Goal: Task Accomplishment & Management: Use online tool/utility

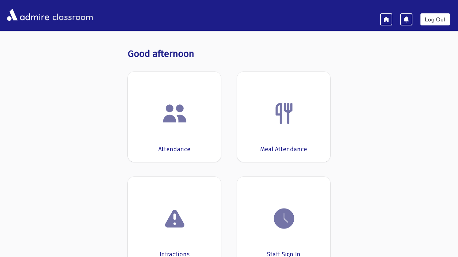
click at [204, 114] on div at bounding box center [174, 113] width 72 height 25
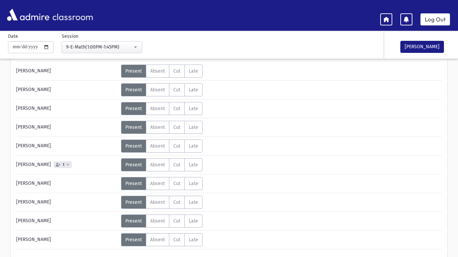
scroll to position [214, 0]
click at [422, 49] on button "[PERSON_NAME]" at bounding box center [422, 47] width 44 height 12
click at [434, 19] on link "Log Out" at bounding box center [434, 19] width 29 height 12
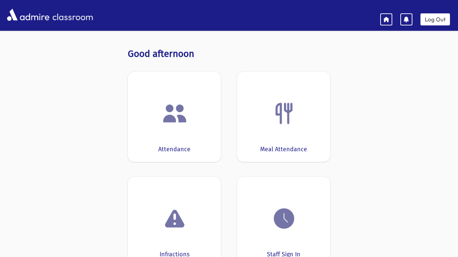
click at [156, 119] on div at bounding box center [174, 113] width 72 height 25
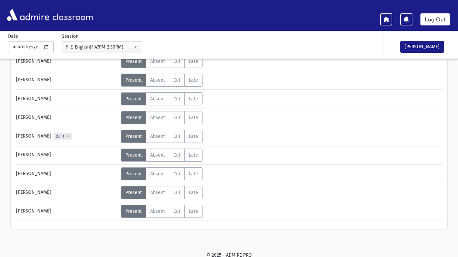
scroll to position [244, 0]
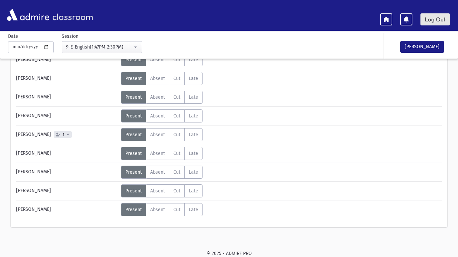
click at [439, 16] on link "Log Out" at bounding box center [434, 19] width 29 height 12
